Goal: Task Accomplishment & Management: Use online tool/utility

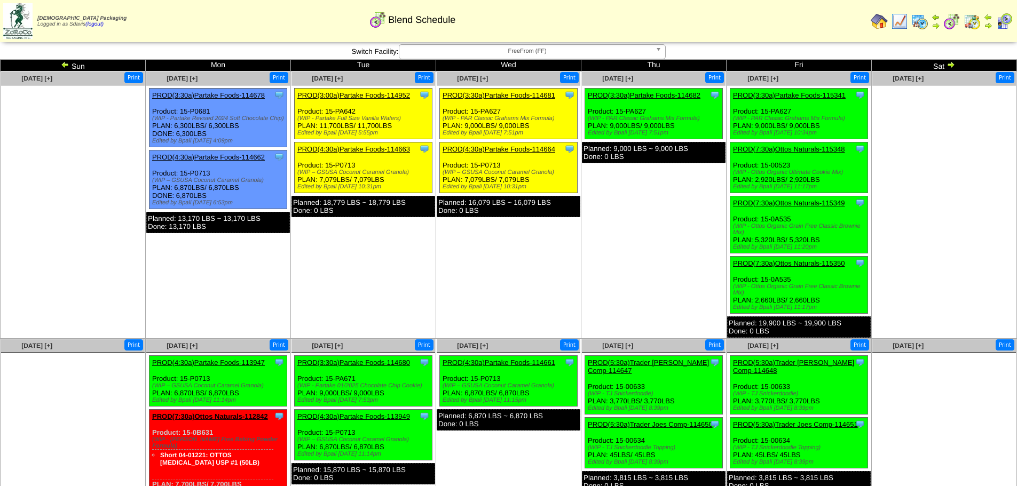
click at [528, 95] on link "PROD(3:30a)Partake Foods-114681" at bounding box center [499, 95] width 113 height 8
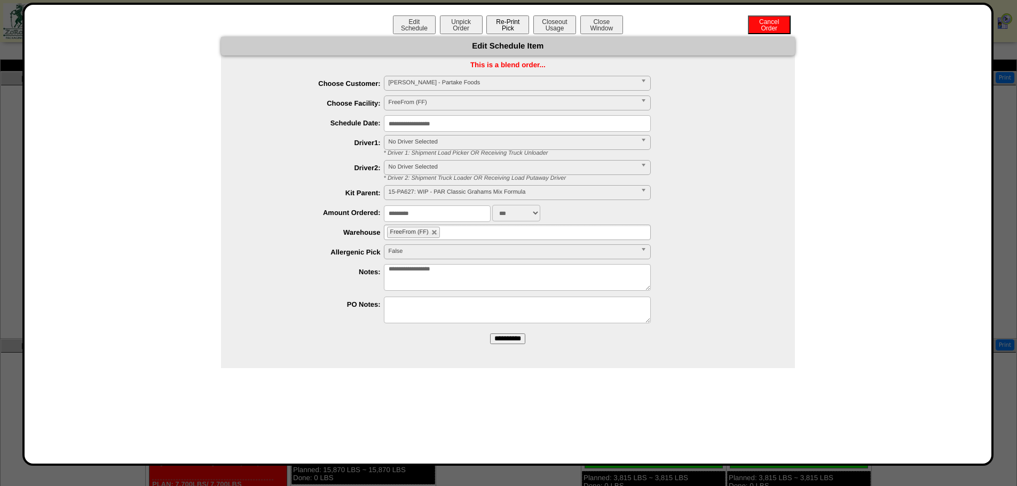
click at [505, 25] on button "Re-Print Pick" at bounding box center [507, 24] width 43 height 19
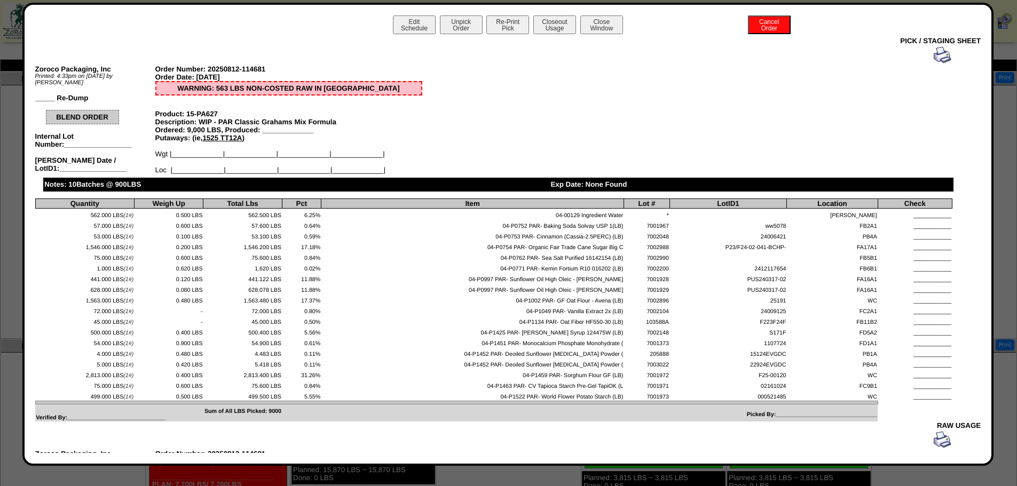
click at [934, 55] on img at bounding box center [942, 54] width 17 height 17
